Goal: Task Accomplishment & Management: Manage account settings

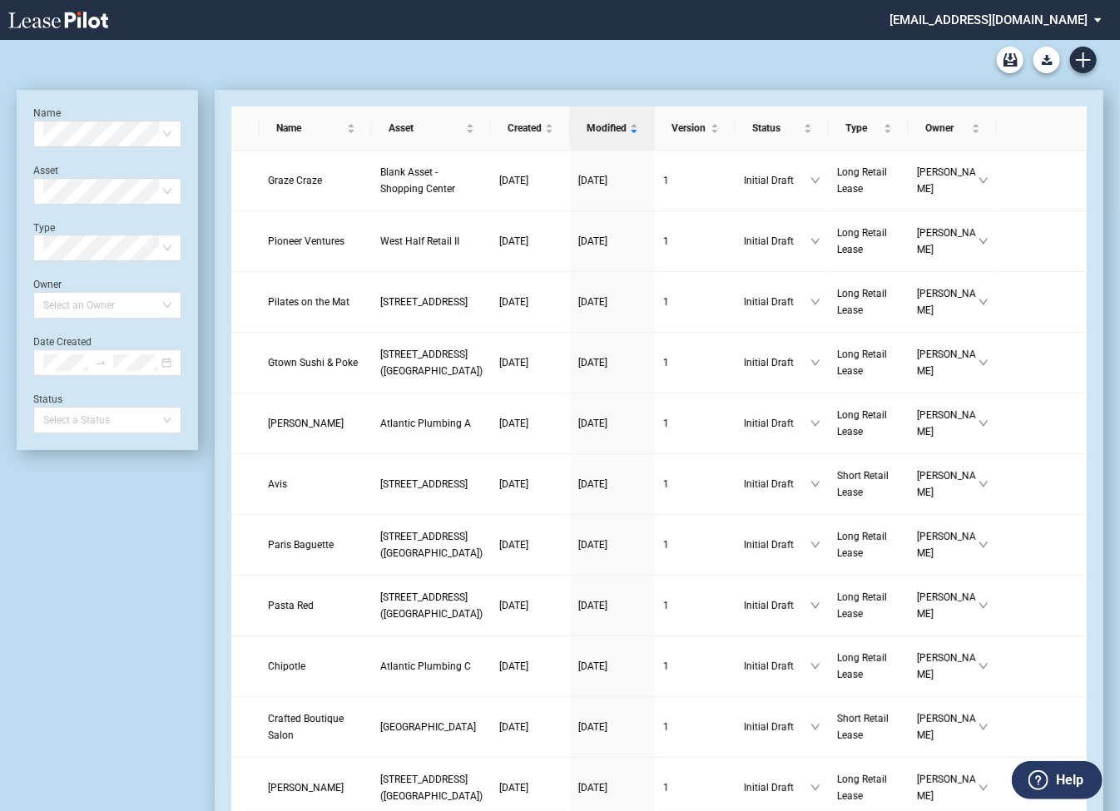
click at [964, 20] on md-select "[EMAIL_ADDRESS][DOMAIN_NAME] Super Admin Area Admin Area Settings Sign Out" at bounding box center [1002, 18] width 228 height 37
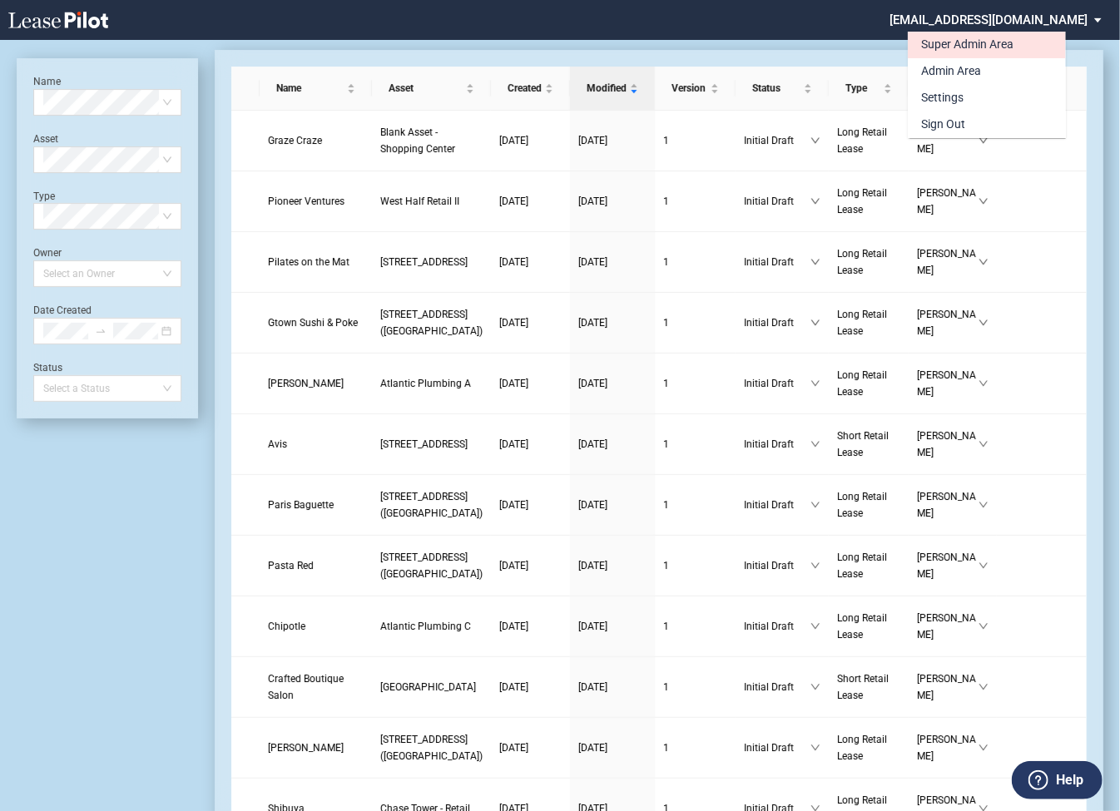
click at [934, 47] on div "Super Admin Area" at bounding box center [967, 45] width 92 height 17
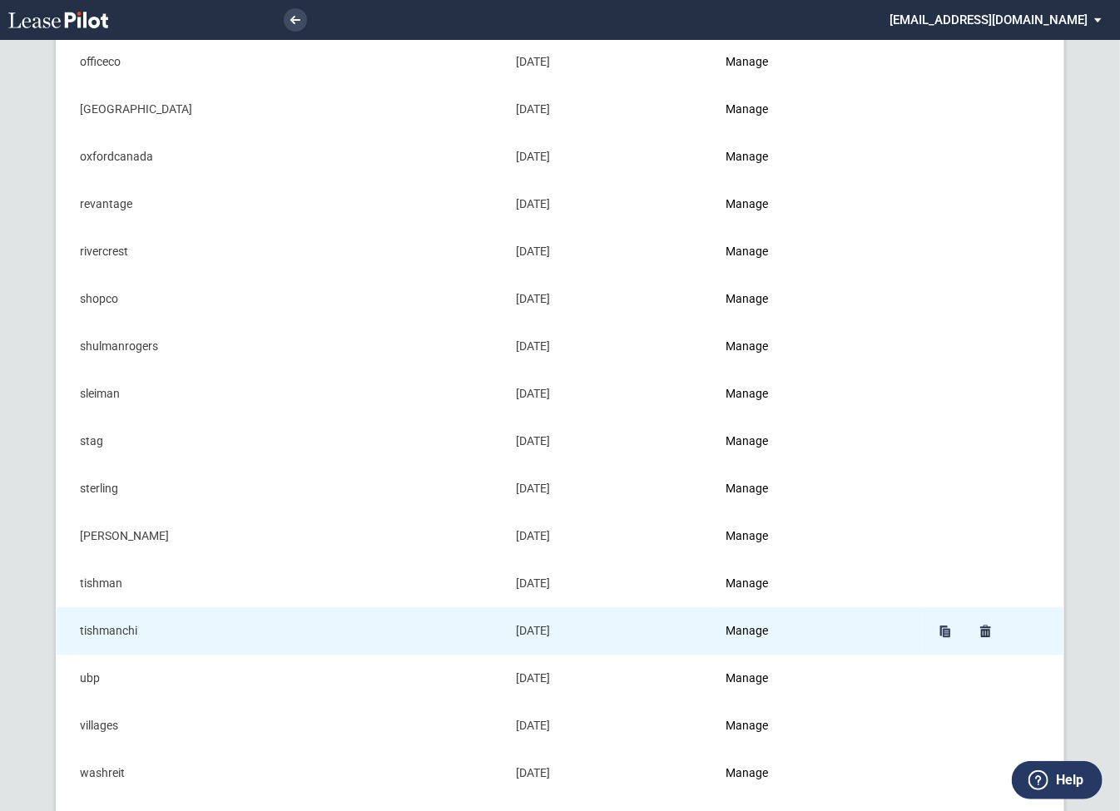
scroll to position [1685, 0]
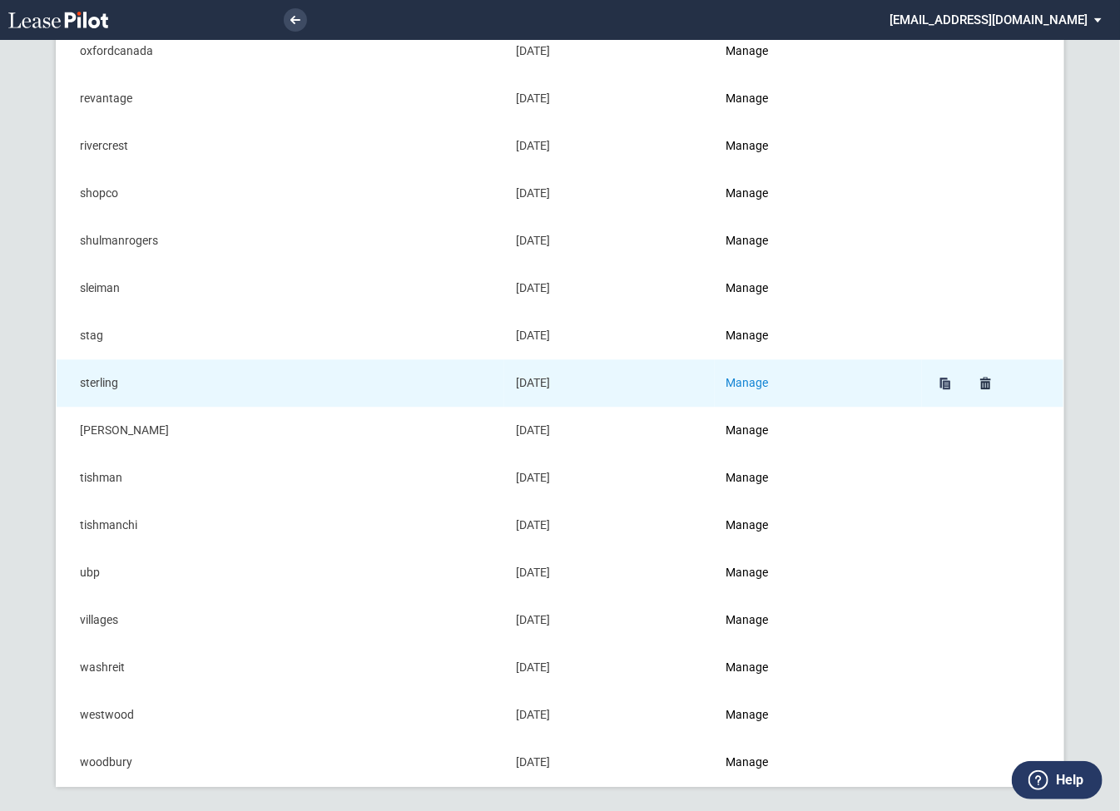
click at [753, 377] on link "Manage" at bounding box center [747, 382] width 42 height 13
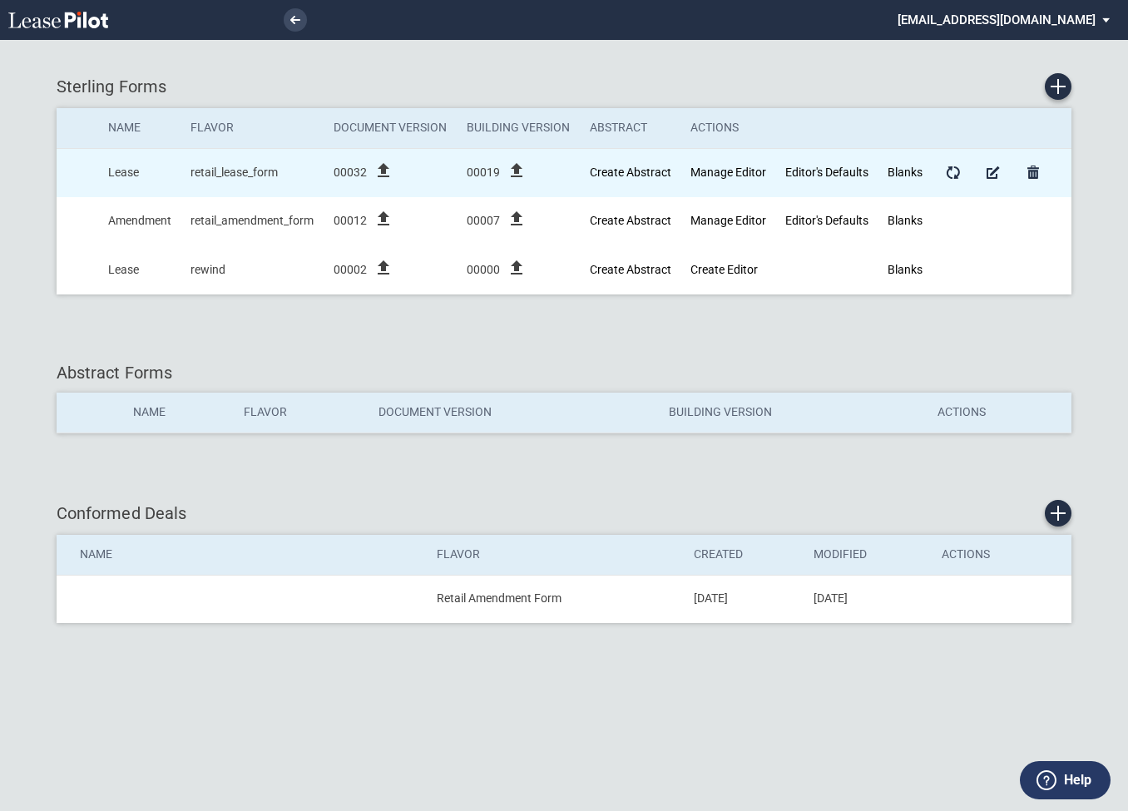
click at [384, 169] on icon "file_upload" at bounding box center [383, 171] width 20 height 20
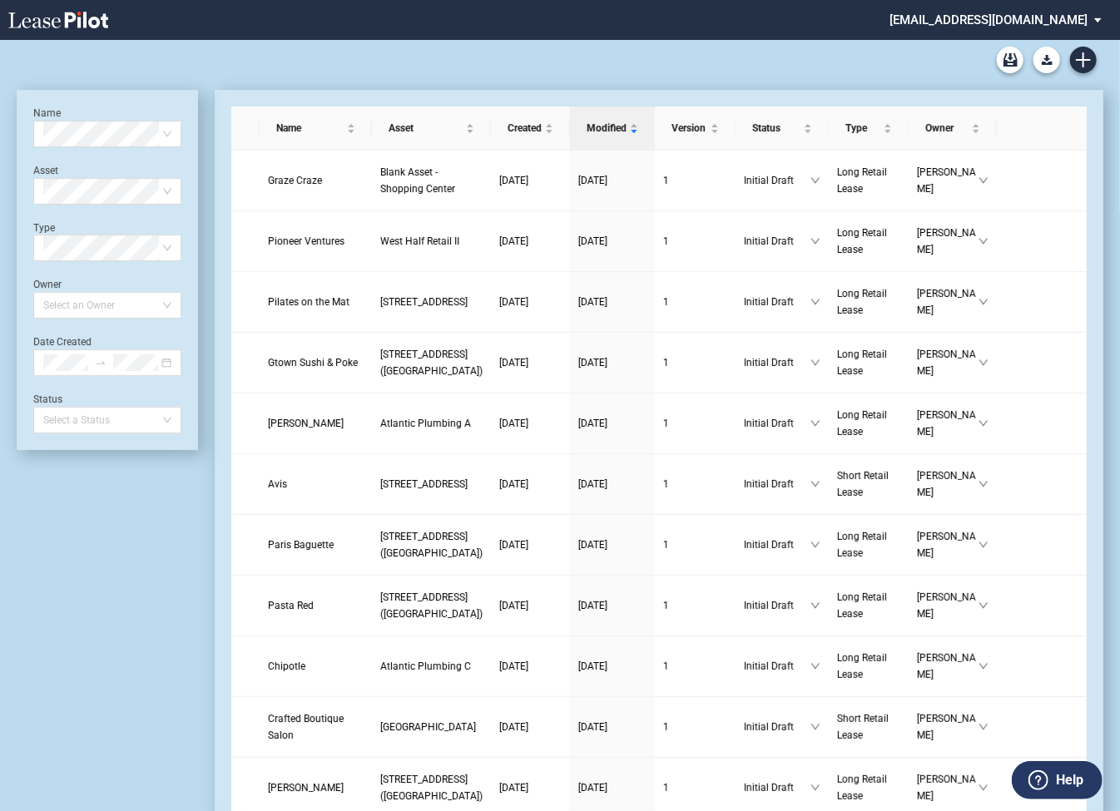
click at [964, 18] on md-select "[EMAIL_ADDRESS][DOMAIN_NAME] Super Admin Area Admin Area Settings Sign Out" at bounding box center [1002, 18] width 228 height 37
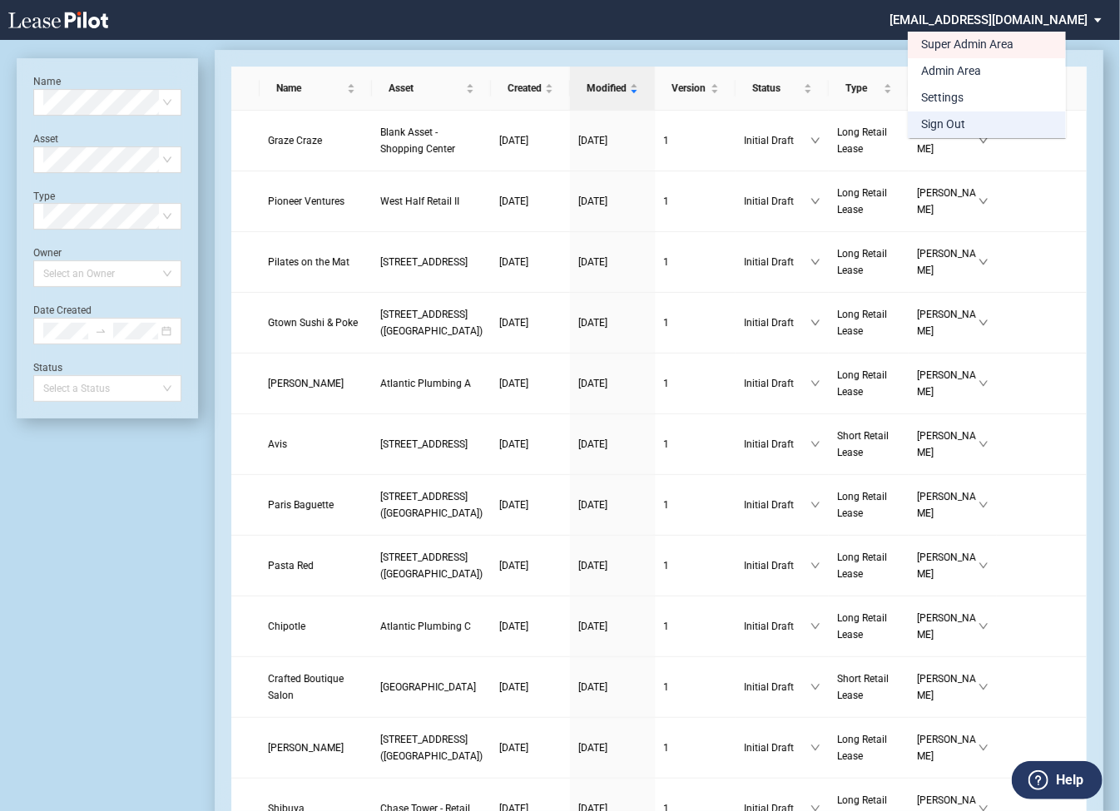
click at [938, 122] on div "Sign Out" at bounding box center [943, 124] width 44 height 17
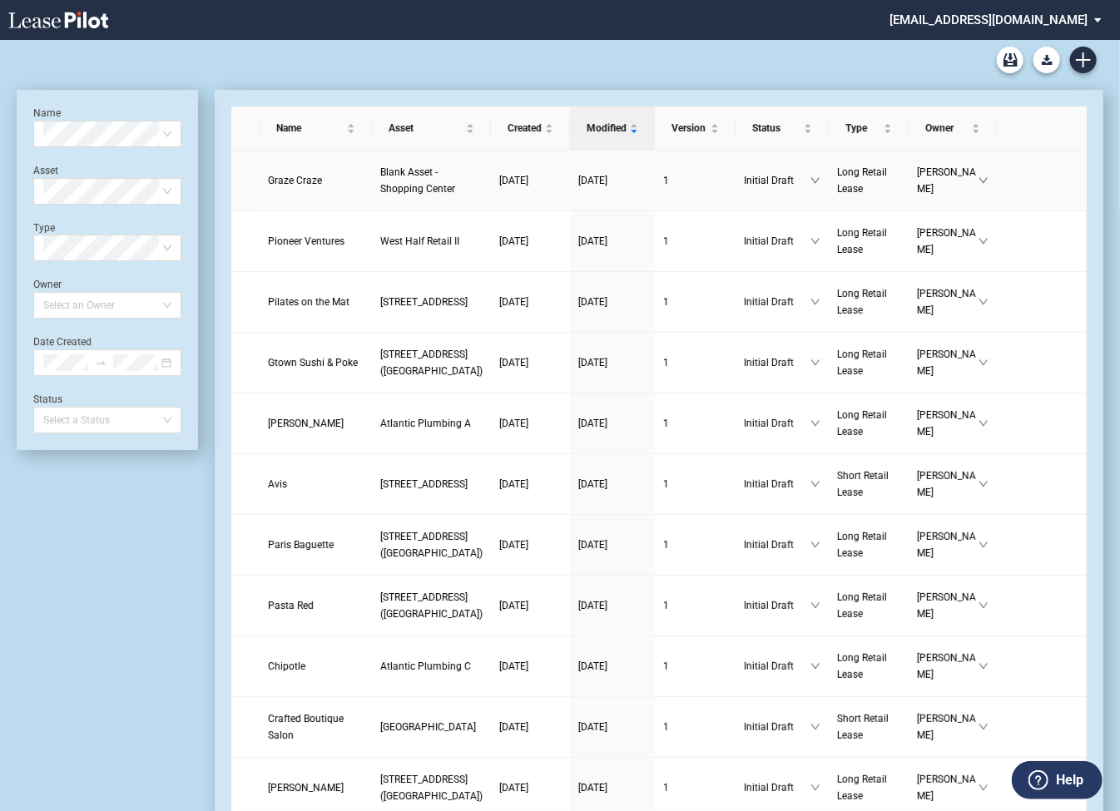
scroll to position [40, 0]
